Goal: Task Accomplishment & Management: Manage account settings

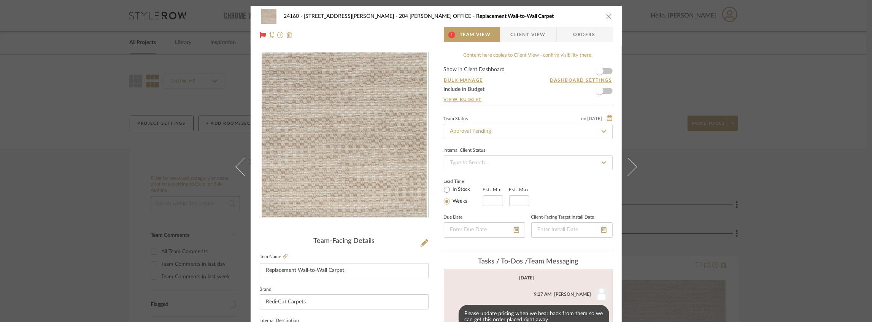
click at [520, 30] on span "Client View" at bounding box center [528, 34] width 35 height 15
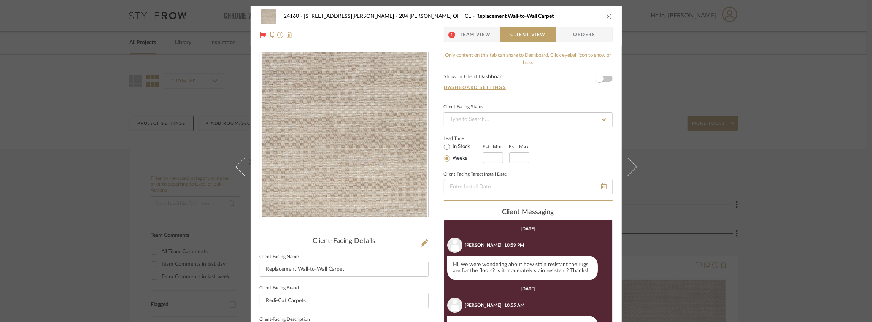
scroll to position [178, 0]
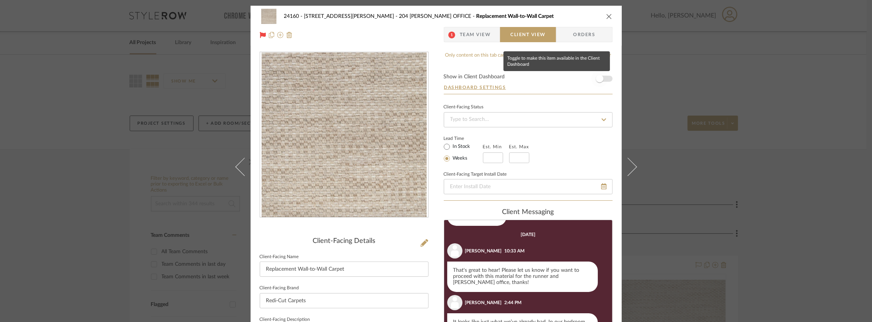
click at [601, 79] on span "button" at bounding box center [599, 78] width 17 height 17
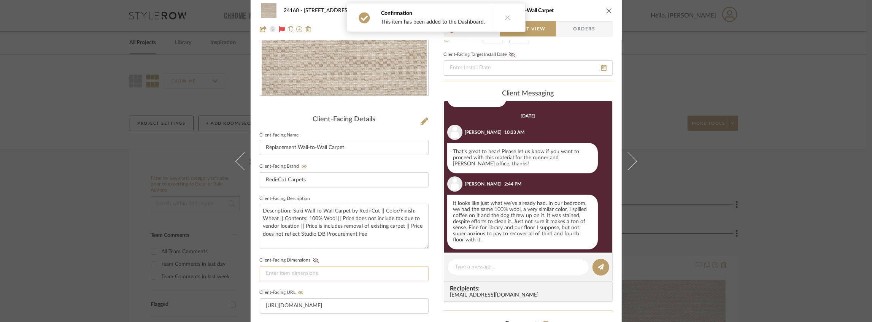
scroll to position [177, 0]
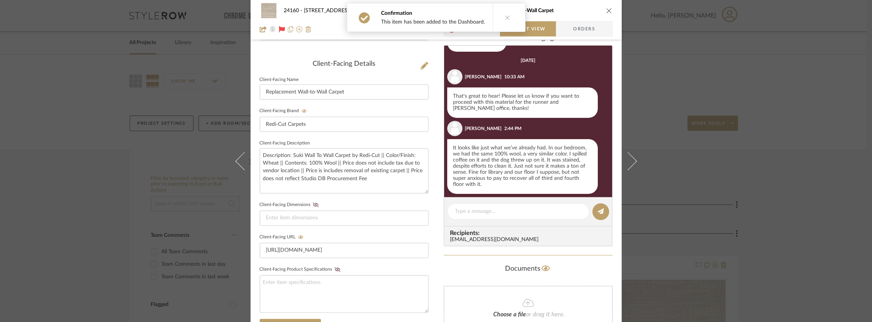
click at [508, 14] on button at bounding box center [507, 17] width 29 height 28
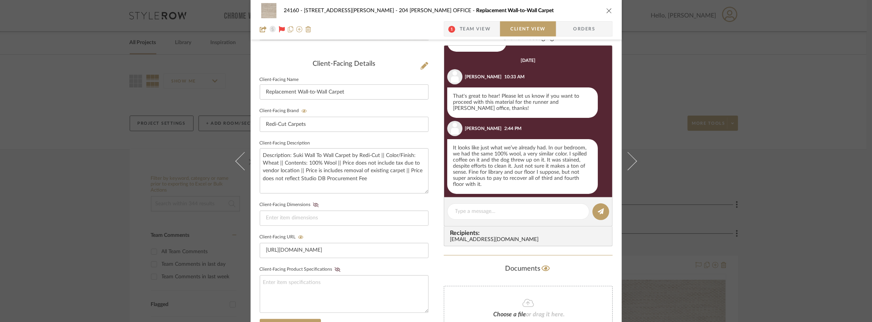
click at [460, 31] on span "Team View" at bounding box center [475, 28] width 31 height 15
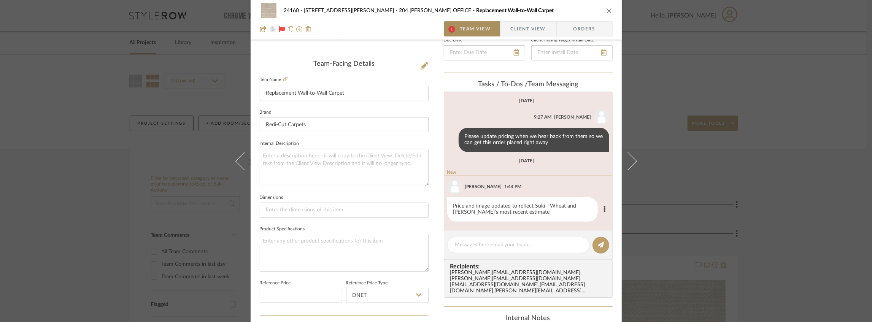
scroll to position [176, 0]
click at [517, 25] on span "Client View" at bounding box center [528, 28] width 35 height 15
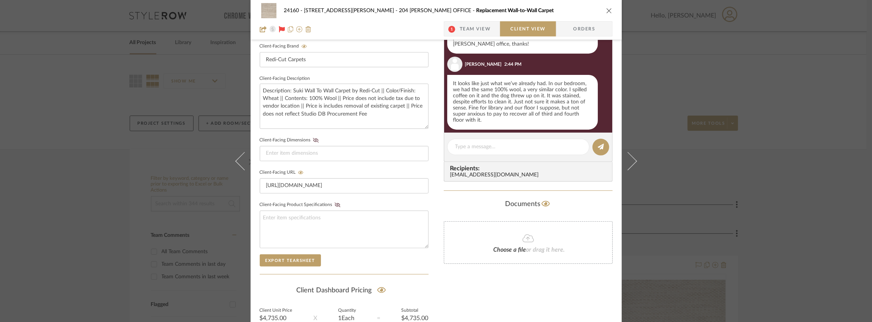
scroll to position [314, 0]
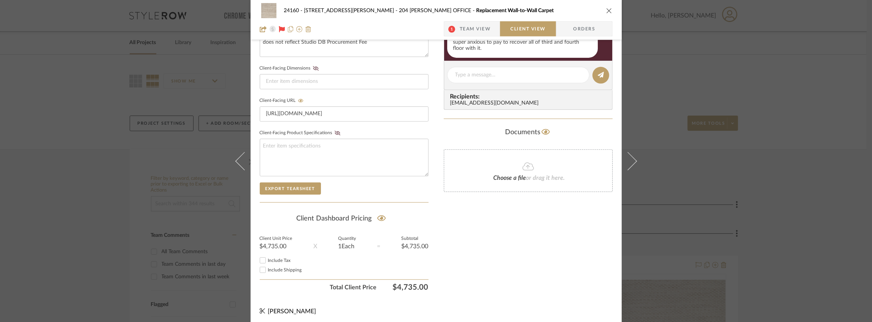
click at [268, 258] on span "Include Tax" at bounding box center [279, 260] width 23 height 5
click at [267, 258] on input "Include Tax" at bounding box center [262, 260] width 9 height 9
checkbox input "false"
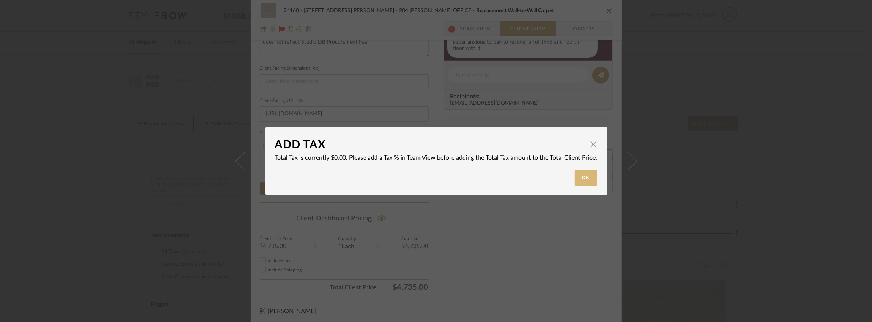
click at [584, 183] on button "Ok" at bounding box center [585, 178] width 23 height 16
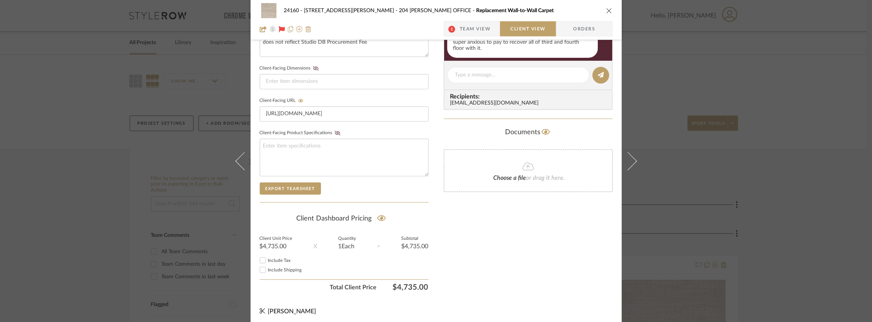
click at [274, 268] on span "Include Shipping" at bounding box center [285, 270] width 34 height 5
click at [267, 266] on input "Include Shipping" at bounding box center [262, 269] width 9 height 9
checkbox input "false"
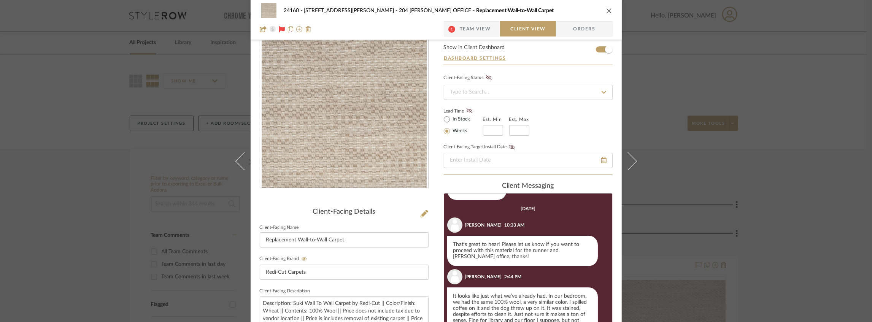
scroll to position [0, 0]
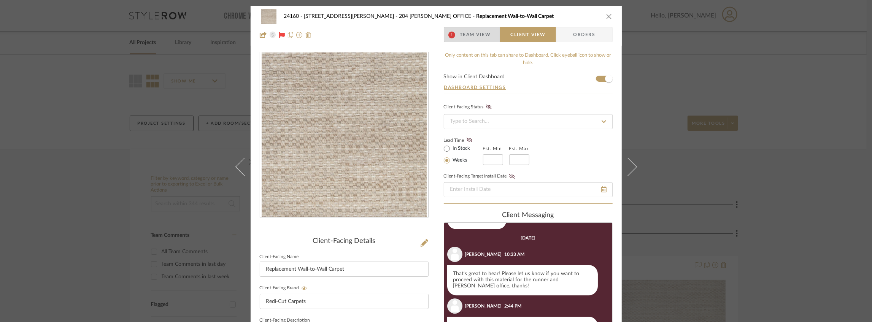
click at [477, 38] on span "Team View" at bounding box center [475, 34] width 31 height 15
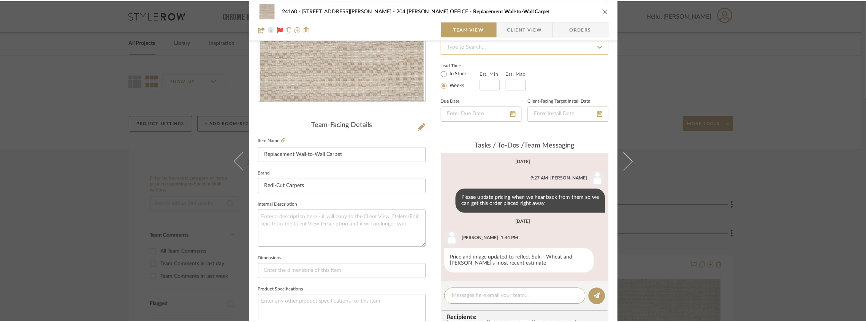
scroll to position [49, 0]
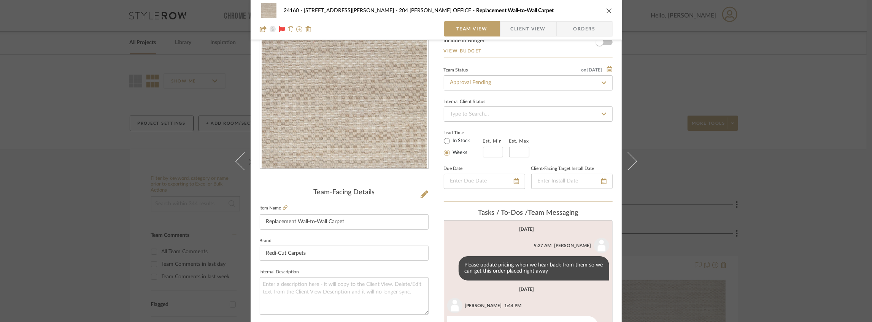
click at [606, 9] on icon "close" at bounding box center [609, 11] width 6 height 6
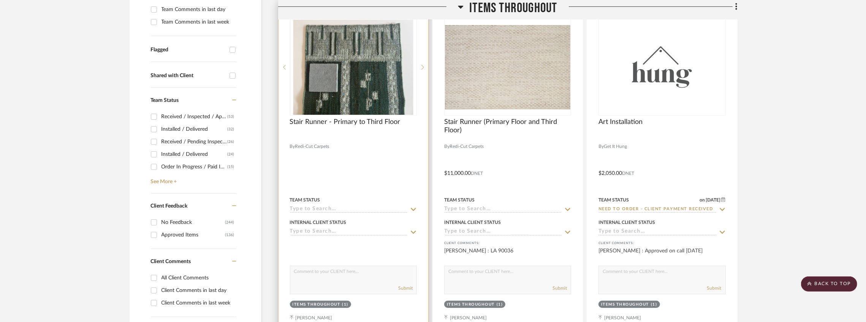
scroll to position [127, 0]
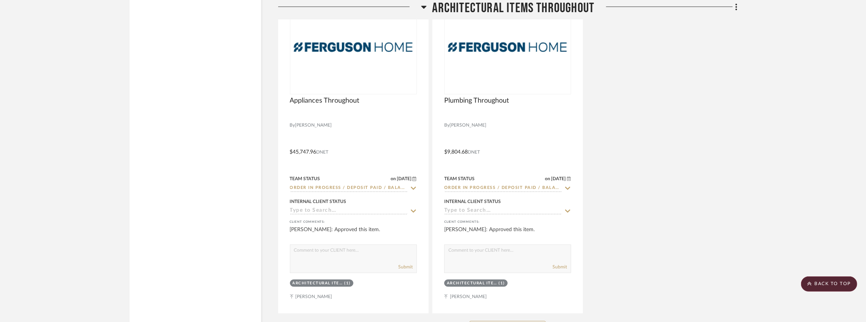
scroll to position [2027, 0]
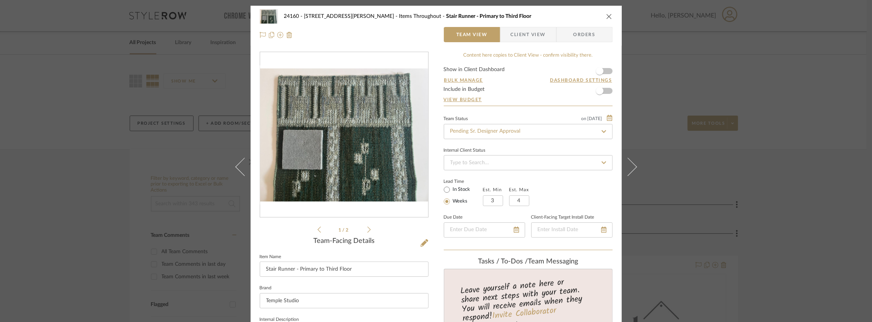
click at [533, 35] on span "Client View" at bounding box center [528, 34] width 35 height 15
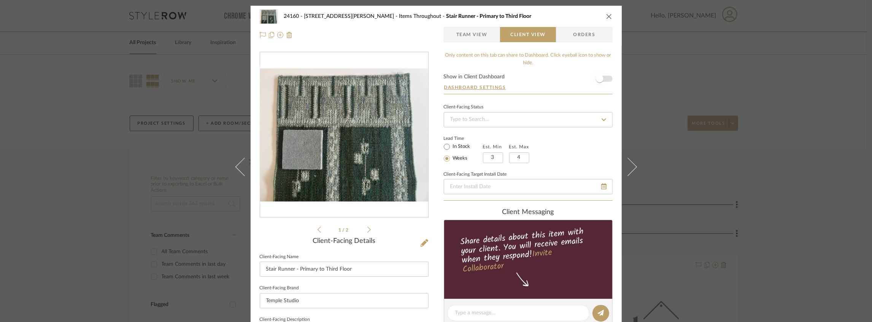
click at [602, 75] on span "button" at bounding box center [599, 78] width 17 height 17
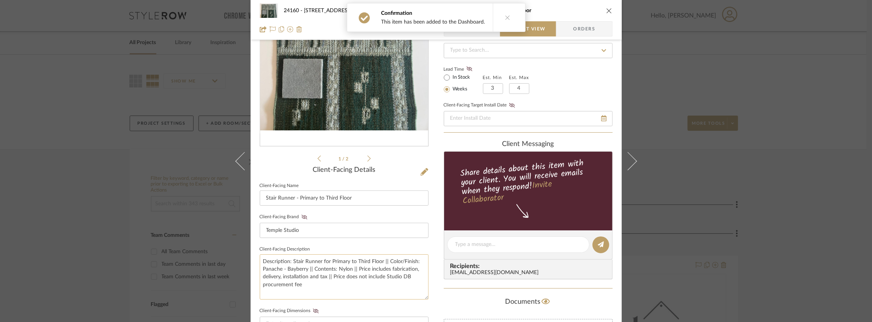
scroll to position [152, 0]
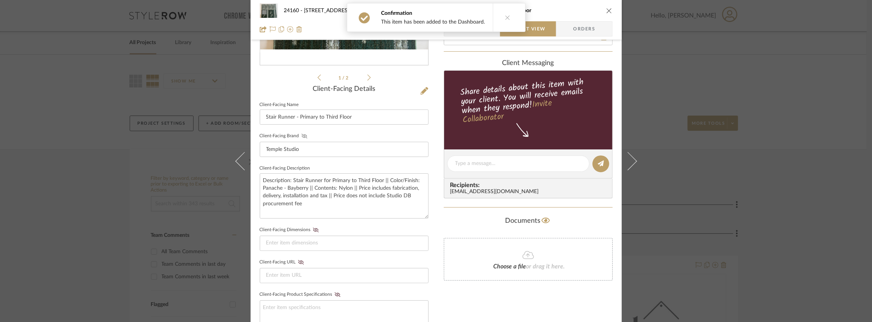
click at [301, 137] on icon at bounding box center [304, 136] width 6 height 5
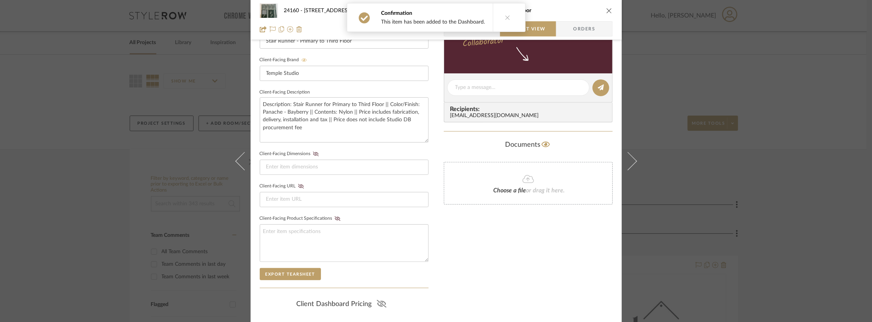
drag, startPoint x: 375, startPoint y: 302, endPoint x: 376, endPoint y: 297, distance: 5.5
click at [377, 302] on icon at bounding box center [382, 304] width 10 height 8
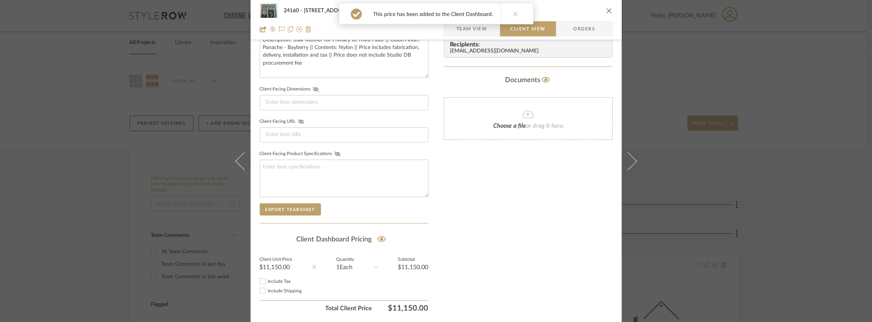
scroll to position [314, 0]
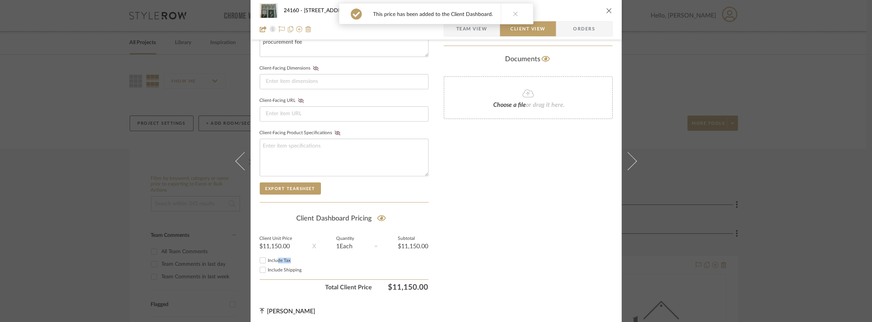
click at [275, 260] on div "Include Tax Include Shipping" at bounding box center [344, 265] width 169 height 21
click at [270, 258] on label "Include Tax" at bounding box center [348, 261] width 160 height 6
click at [267, 256] on input "Include Tax" at bounding box center [262, 260] width 9 height 9
checkbox input "true"
click at [274, 268] on span "Include Shipping" at bounding box center [285, 270] width 34 height 5
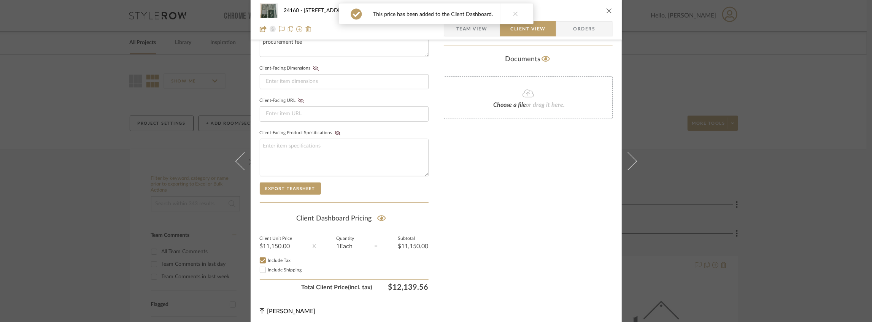
click at [267, 268] on input "Include Shipping" at bounding box center [262, 269] width 9 height 9
checkbox input "false"
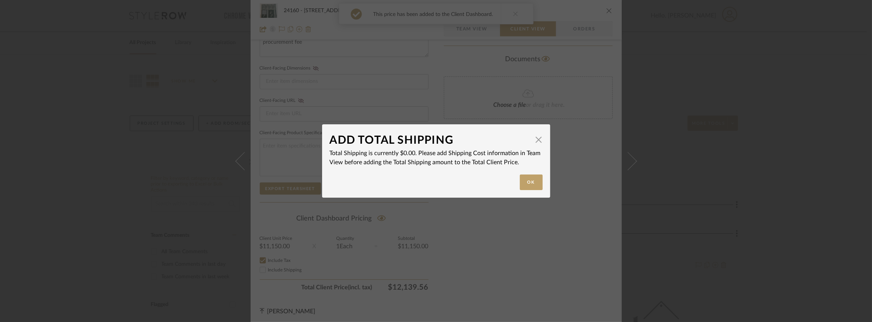
drag, startPoint x: 526, startPoint y: 182, endPoint x: 514, endPoint y: 179, distance: 12.7
click at [526, 183] on button "Ok" at bounding box center [531, 182] width 23 height 16
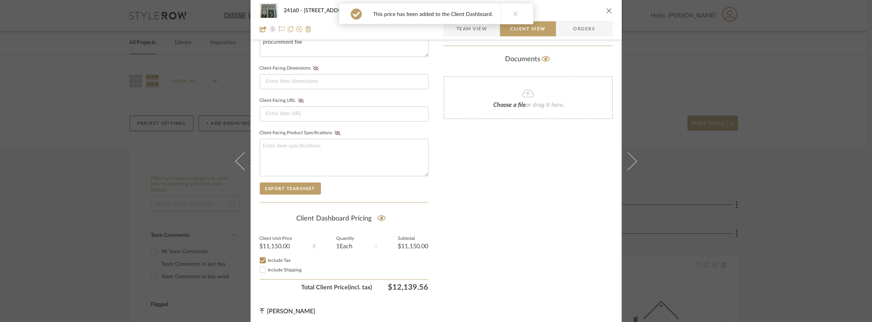
scroll to position [86, 0]
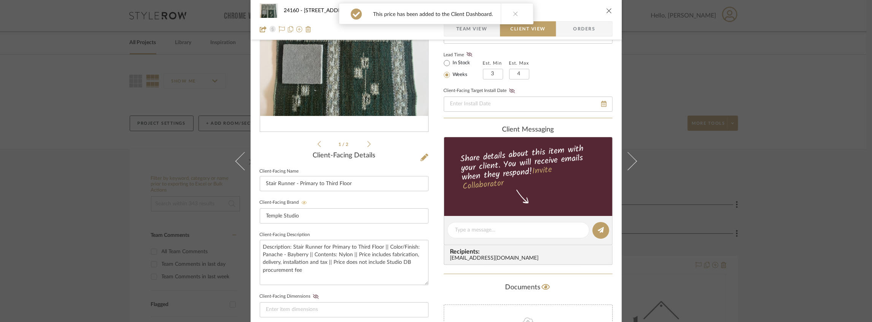
click at [465, 23] on div "This price has been added to the Client Dashboard." at bounding box center [436, 13] width 127 height 21
click at [459, 30] on span "Team View" at bounding box center [471, 28] width 31 height 15
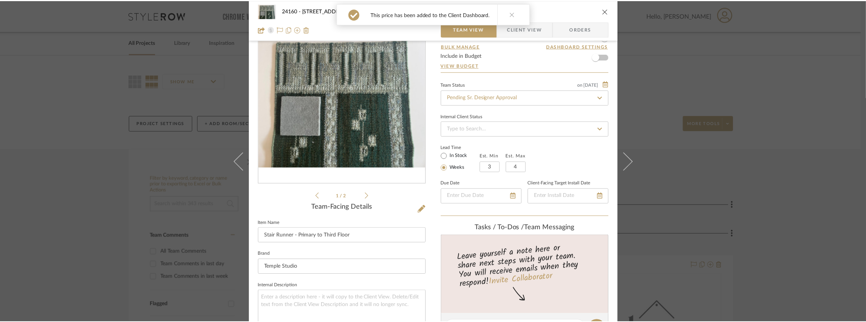
scroll to position [10, 0]
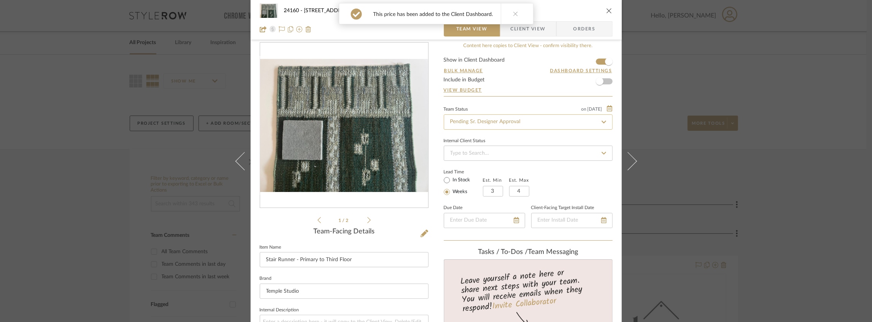
click at [475, 121] on input "Pending Sr. Designer Approval" at bounding box center [528, 121] width 169 height 15
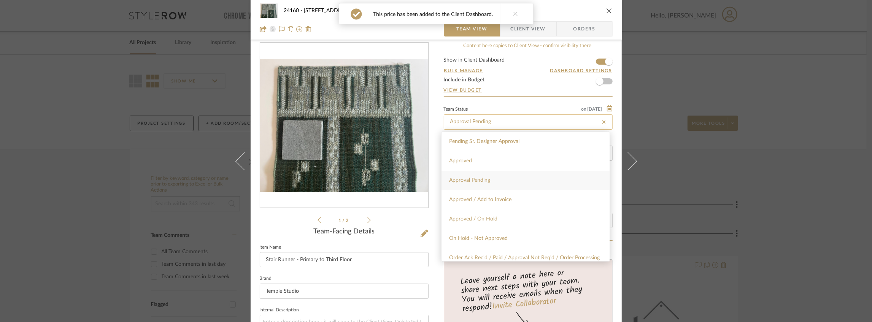
type input "Approval Pending"
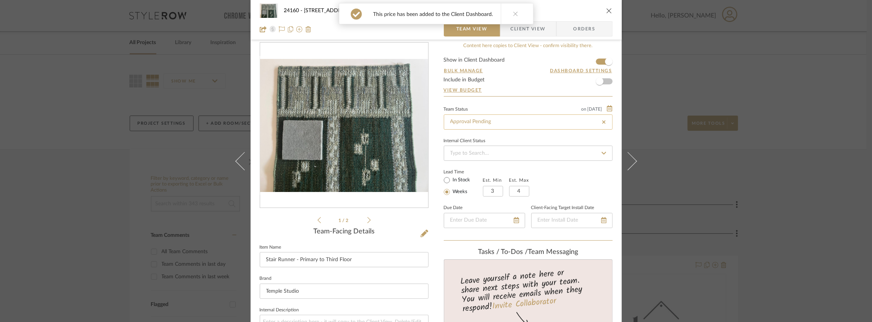
type input "Approval Pending"
click at [607, 8] on div "24160 - 214 E 18th Street - Satow Elliot Items Throughout Stair Runner - Primar…" at bounding box center [436, 10] width 353 height 15
click at [606, 9] on icon "close" at bounding box center [609, 11] width 6 height 6
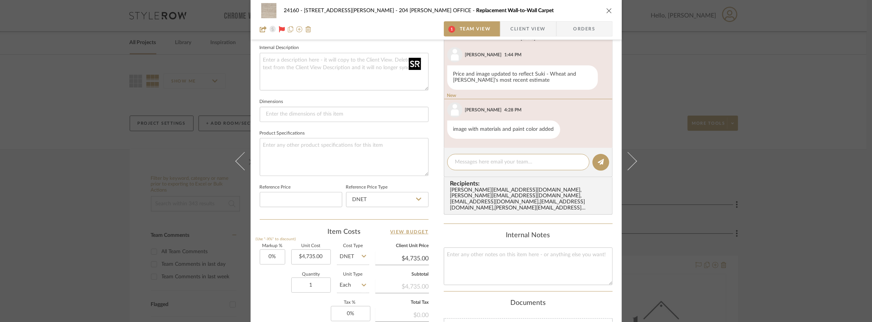
scroll to position [274, 0]
click at [514, 24] on span "Client View" at bounding box center [528, 28] width 35 height 15
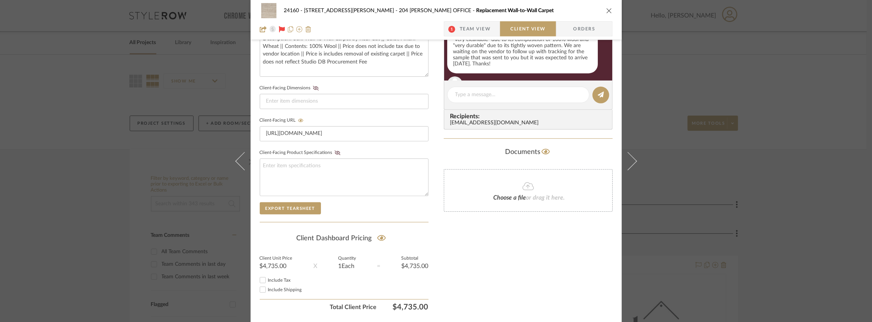
scroll to position [314, 0]
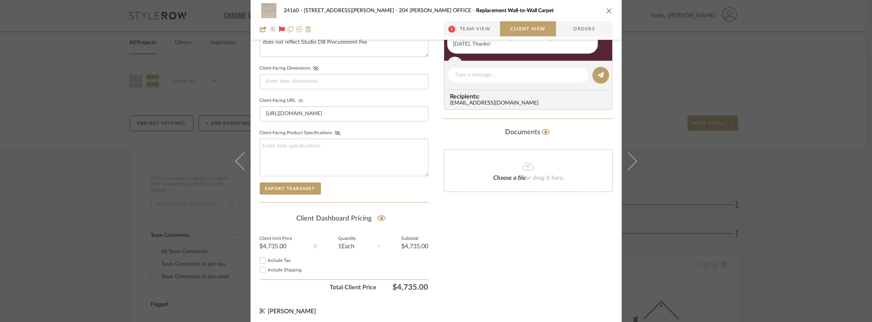
click at [278, 258] on span "Include Tax" at bounding box center [279, 260] width 23 height 5
click at [267, 257] on input "Include Tax" at bounding box center [262, 260] width 9 height 9
checkbox input "false"
click at [284, 268] on span "Include Shipping" at bounding box center [285, 270] width 34 height 5
click at [267, 267] on input "Include Shipping" at bounding box center [262, 269] width 9 height 9
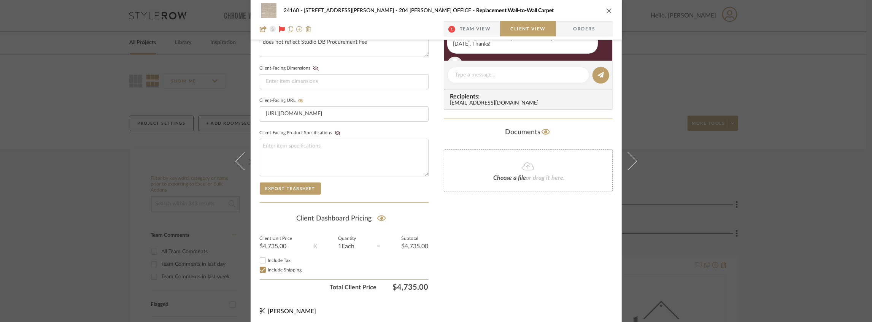
checkbox input "false"
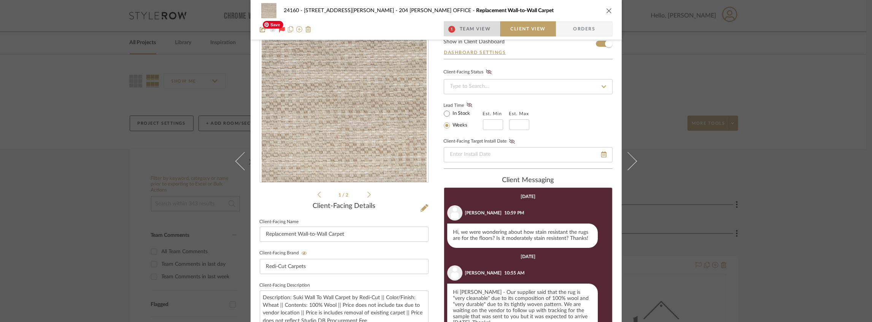
click at [470, 26] on span "Team View" at bounding box center [475, 28] width 31 height 15
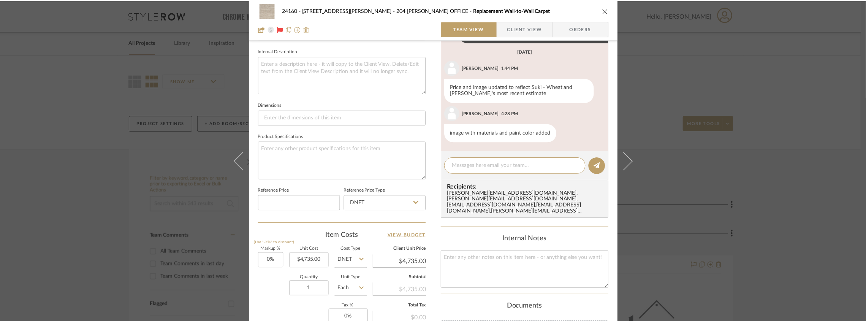
scroll to position [274, 0]
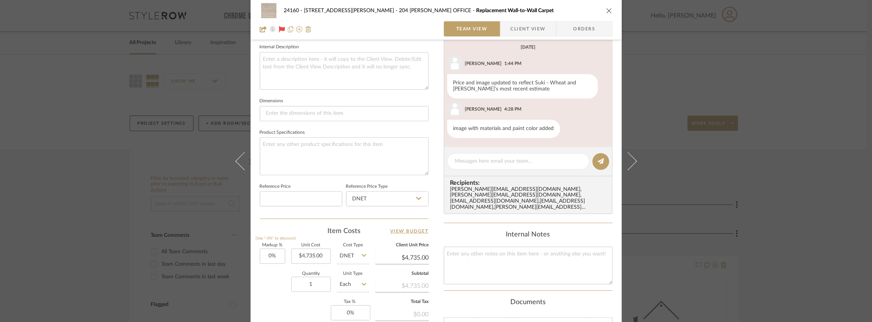
click at [607, 11] on icon "close" at bounding box center [609, 11] width 6 height 6
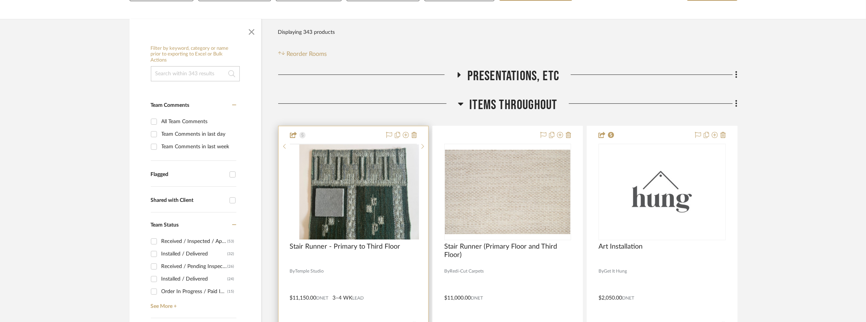
scroll to position [177, 0]
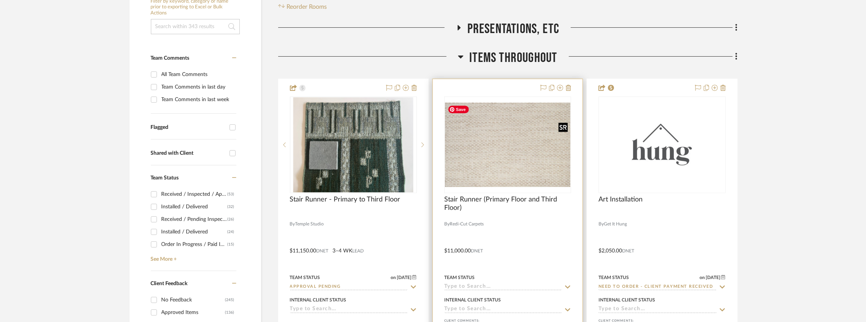
click at [0, 0] on img at bounding box center [0, 0] width 0 height 0
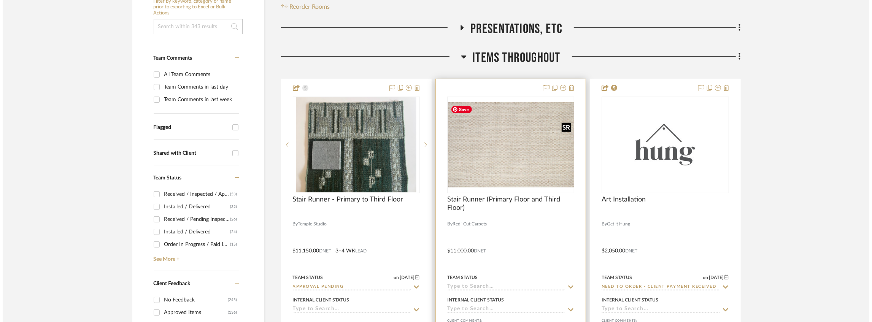
scroll to position [0, 0]
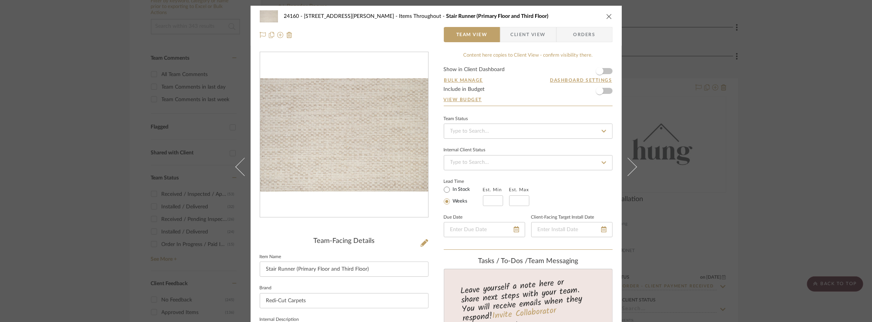
click at [606, 17] on icon "close" at bounding box center [609, 16] width 6 height 6
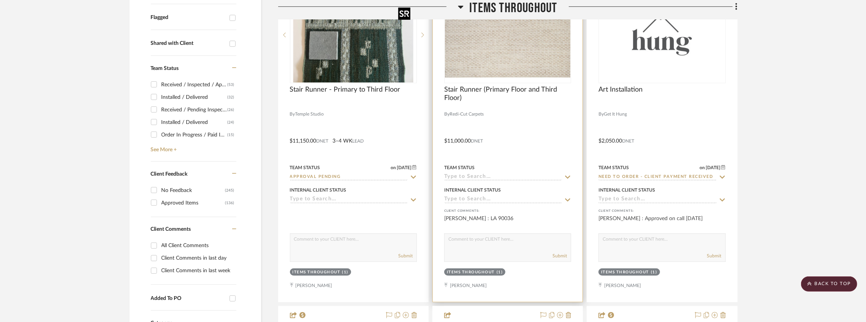
scroll to position [304, 0]
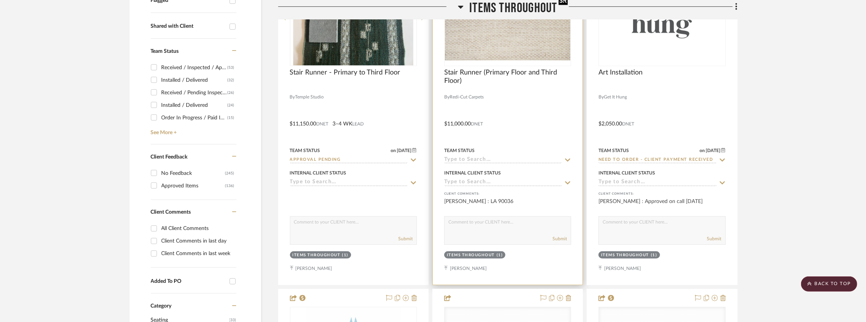
click at [470, 46] on img "0" at bounding box center [507, 18] width 125 height 85
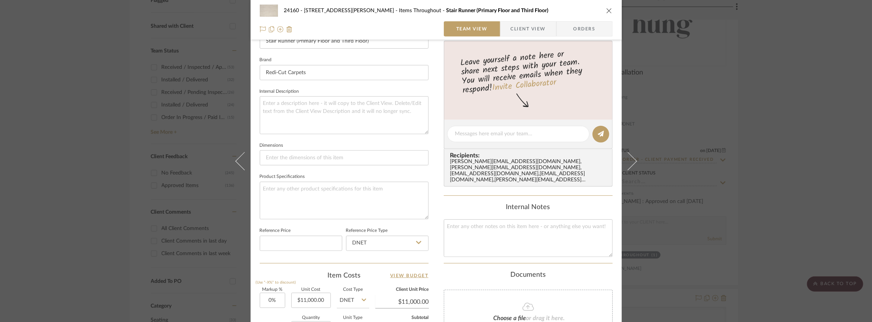
scroll to position [0, 0]
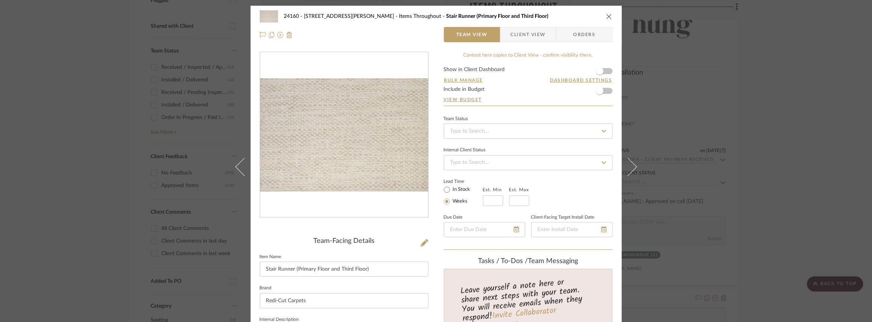
click at [525, 40] on span "Client View" at bounding box center [528, 34] width 35 height 15
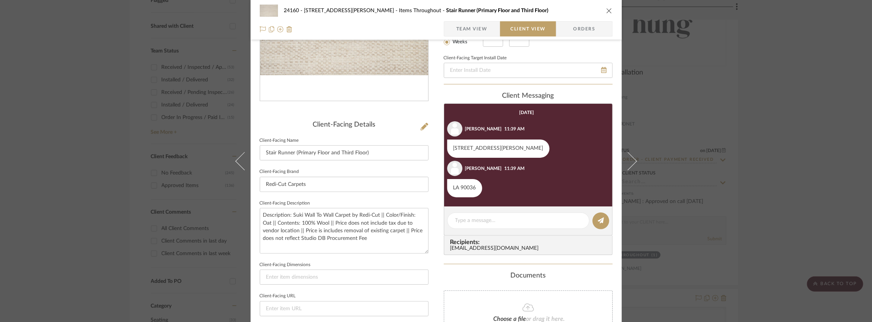
scroll to position [228, 0]
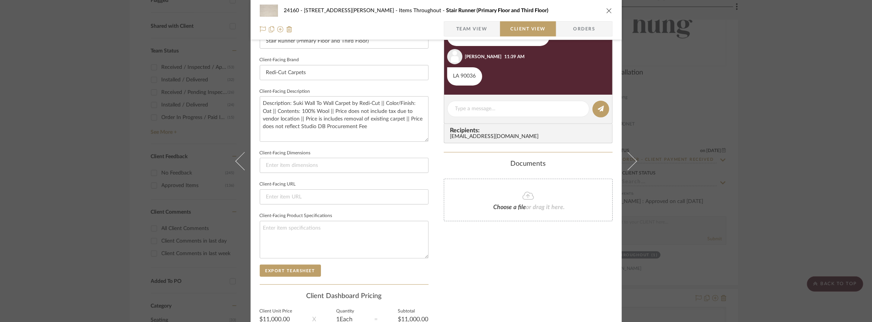
click at [607, 8] on icon "close" at bounding box center [609, 11] width 6 height 6
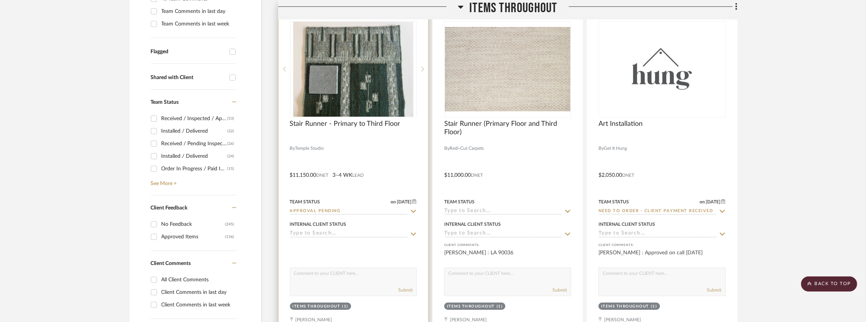
scroll to position [203, 0]
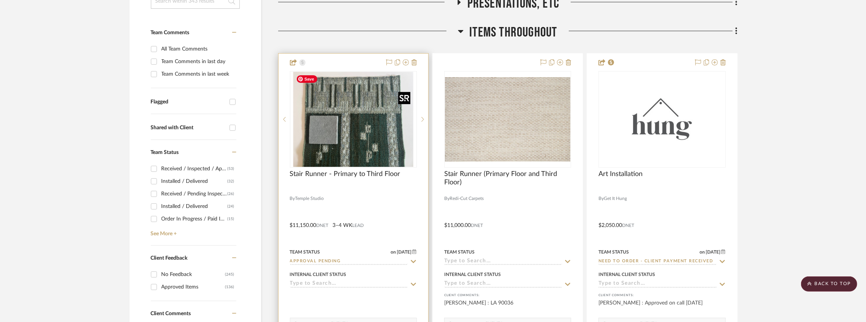
click at [365, 138] on img "0" at bounding box center [353, 119] width 120 height 95
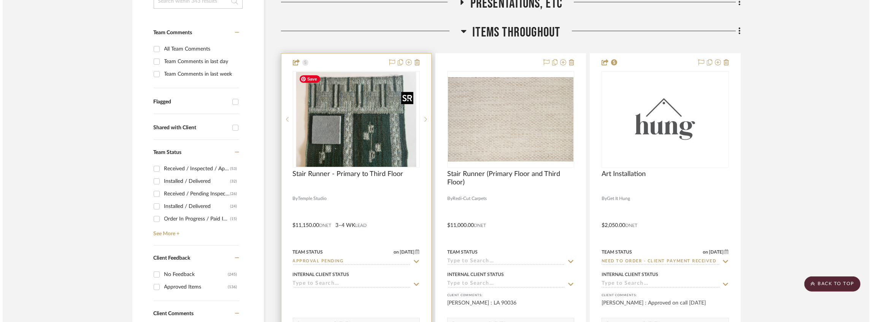
scroll to position [0, 0]
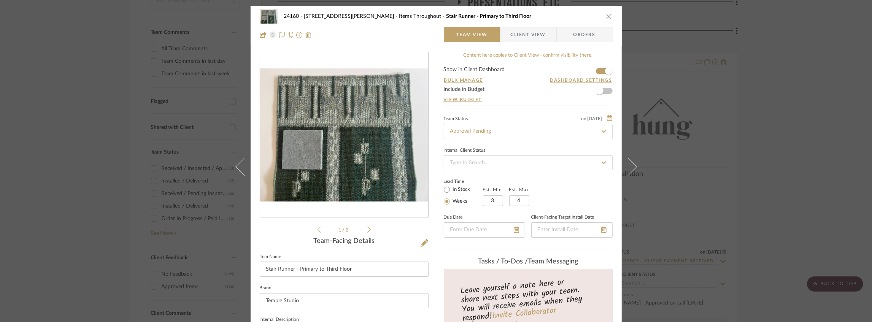
click at [511, 37] on span "Client View" at bounding box center [528, 34] width 35 height 15
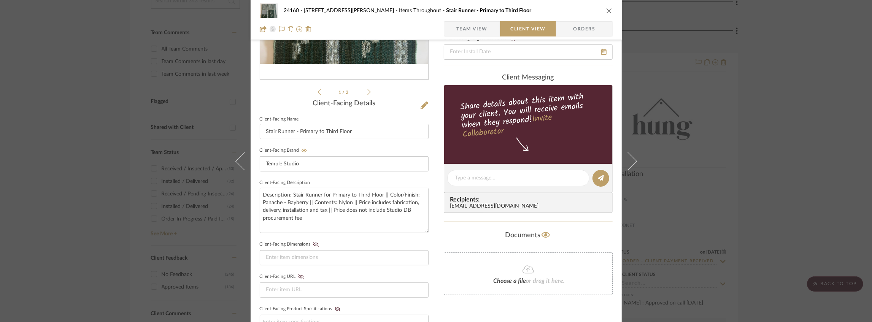
scroll to position [51, 0]
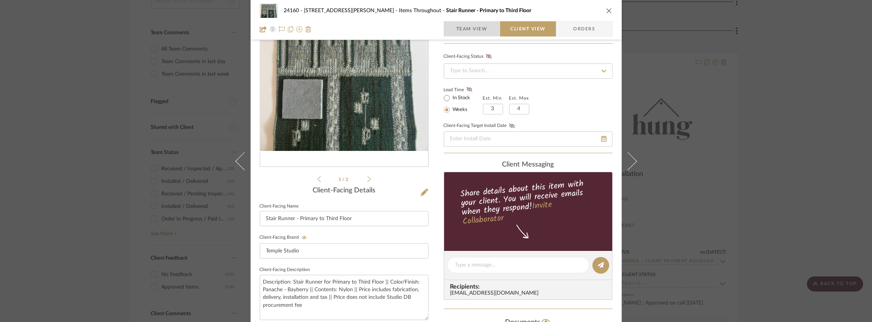
click at [473, 33] on span "Team View" at bounding box center [471, 28] width 31 height 15
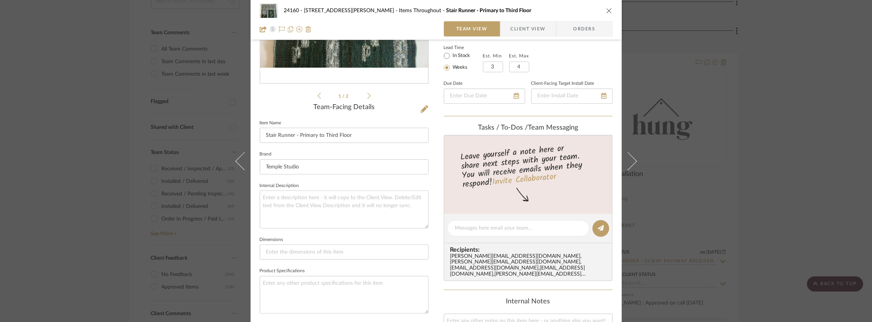
scroll to position [177, 0]
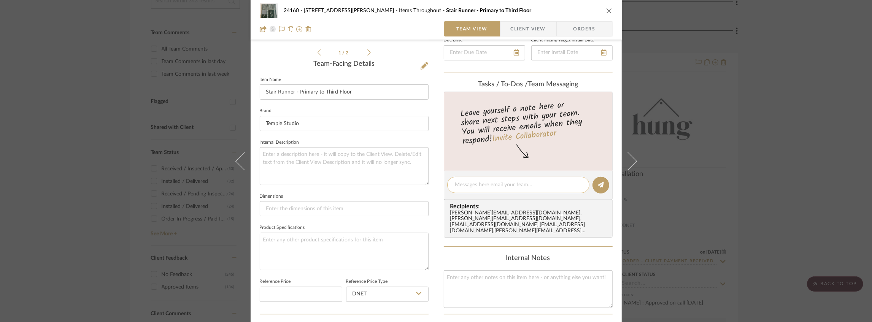
click at [470, 182] on textarea at bounding box center [518, 185] width 126 height 8
type textarea "J"
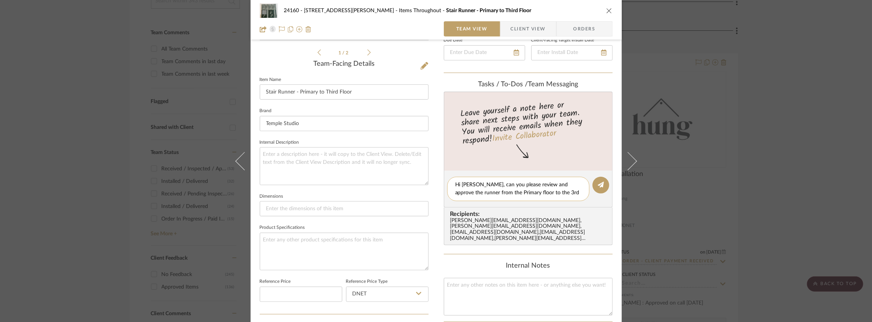
click at [512, 192] on textarea "Hi [PERSON_NAME], can you please review and approve the runner from the Primary…" at bounding box center [518, 189] width 126 height 16
click at [575, 195] on textarea "Hi [PERSON_NAME], can you please review and approve the runner from the Primary…" at bounding box center [518, 189] width 126 height 16
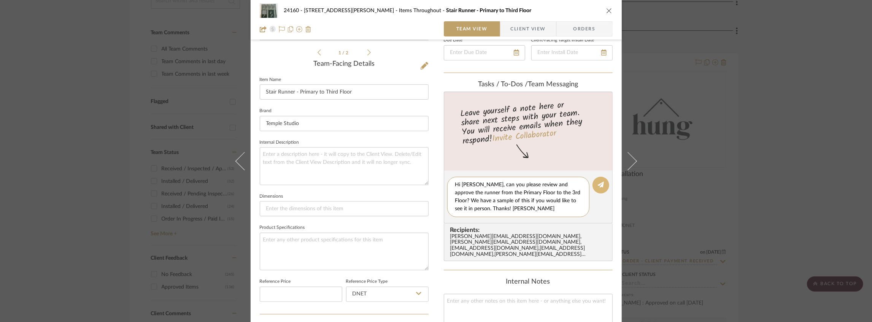
type textarea "Hi [PERSON_NAME], can you please review and approve the runner from the Primary…"
click at [599, 186] on icon at bounding box center [601, 185] width 6 height 6
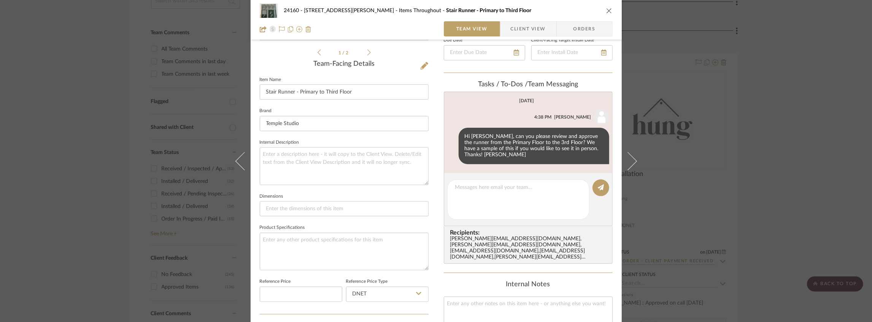
click at [608, 9] on icon "close" at bounding box center [609, 11] width 6 height 6
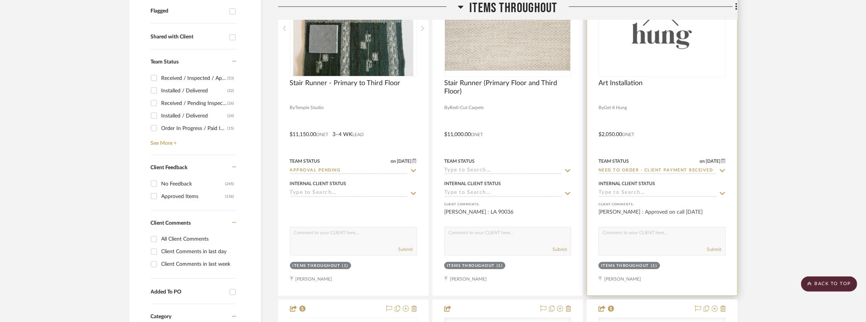
scroll to position [228, 0]
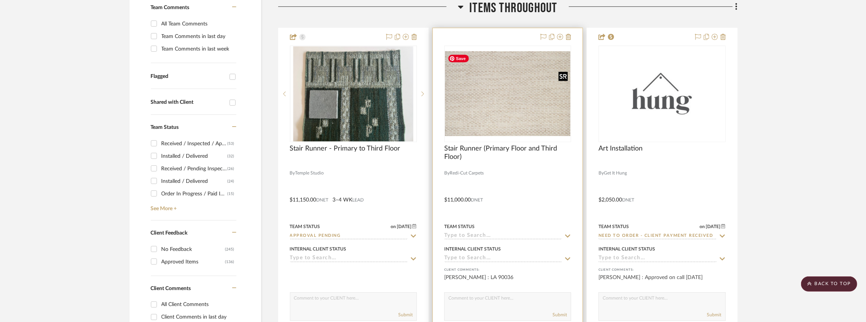
click at [507, 114] on img "0" at bounding box center [507, 94] width 125 height 85
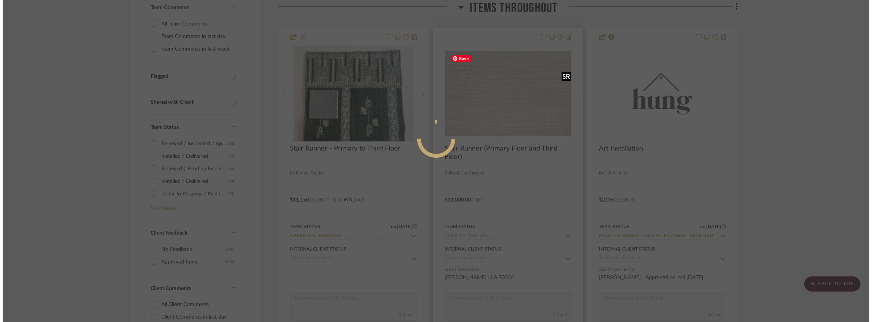
scroll to position [0, 0]
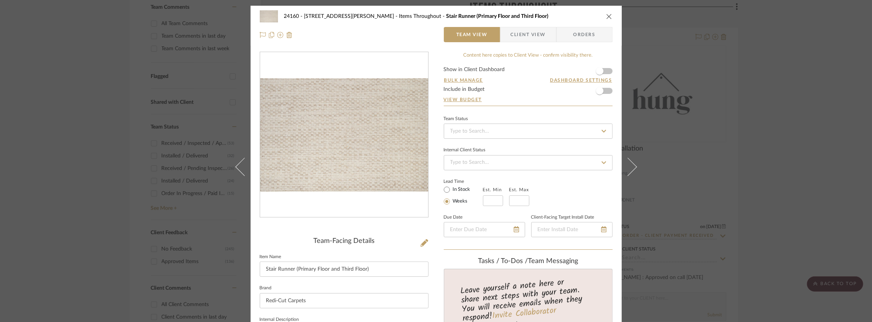
click at [512, 32] on span "Client View" at bounding box center [528, 34] width 35 height 15
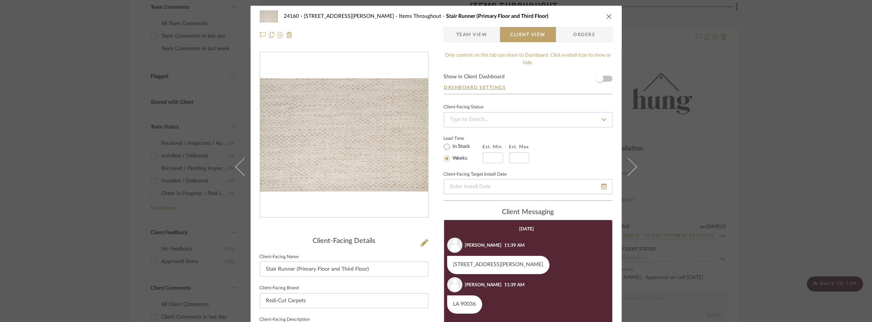
click at [474, 28] on span "Team View" at bounding box center [471, 34] width 31 height 15
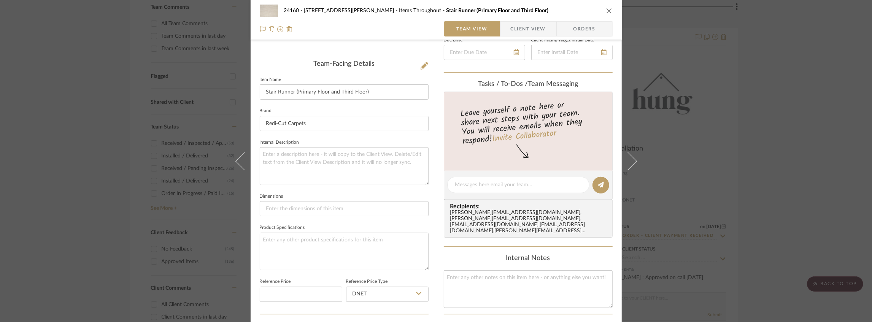
scroll to position [329, 0]
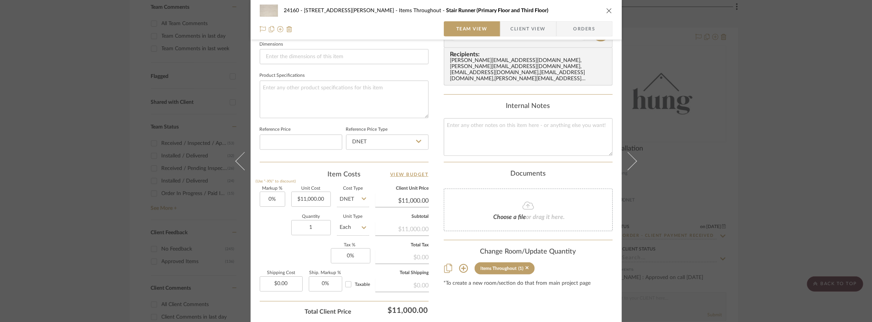
click at [607, 13] on icon "close" at bounding box center [609, 11] width 6 height 6
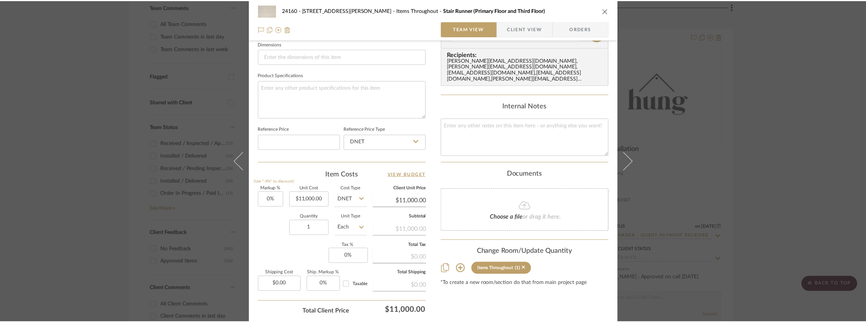
scroll to position [228, 0]
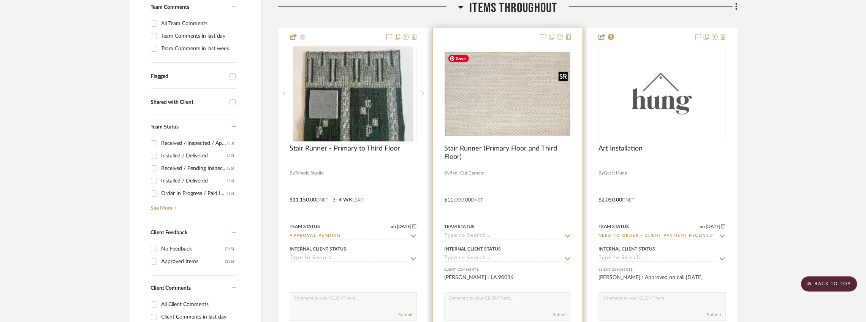
click at [510, 111] on img "0" at bounding box center [507, 94] width 125 height 85
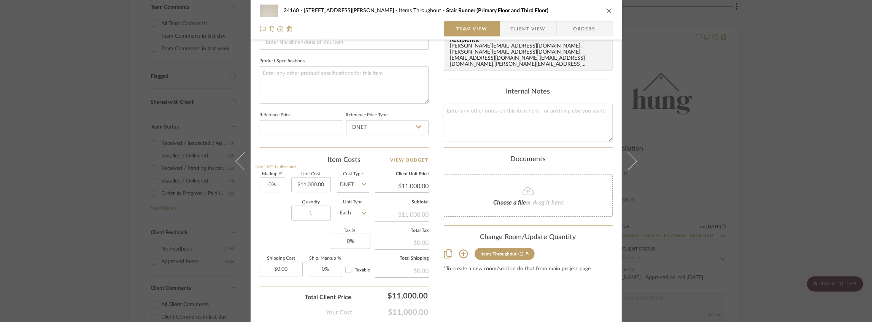
scroll to position [380, 0]
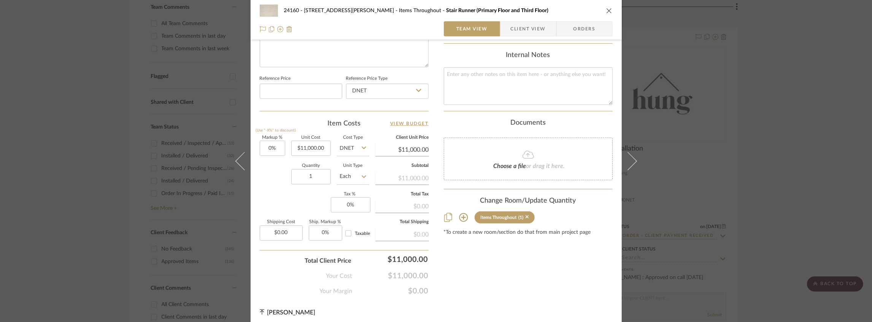
click at [526, 211] on sr-tag "Items Throughout (1)" at bounding box center [504, 217] width 60 height 12
click at [525, 214] on icon at bounding box center [526, 216] width 3 height 5
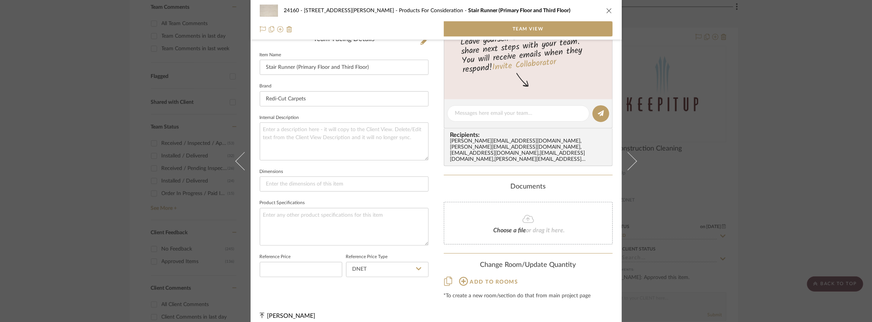
click at [606, 11] on icon "close" at bounding box center [609, 11] width 6 height 6
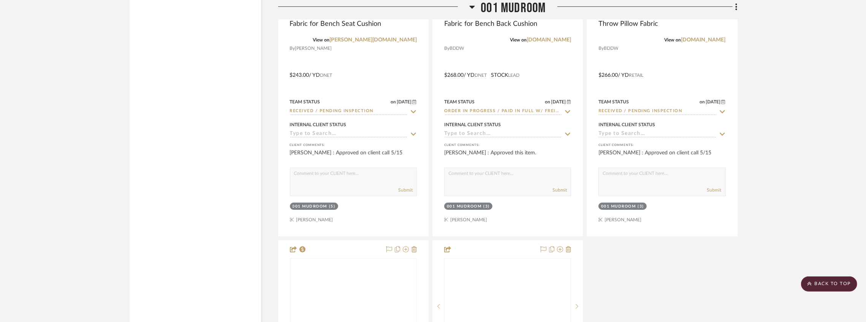
scroll to position [2940, 0]
